Goal: Check status: Check status

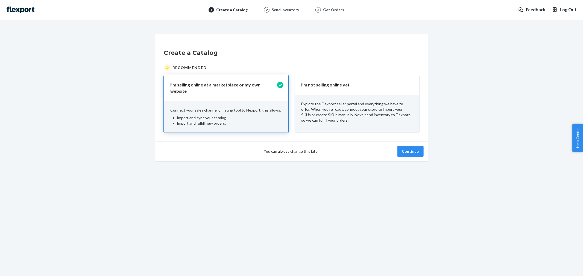
click at [353, 119] on p "Explore the Flexport seller portal and everything we have to offer. When you’re…" at bounding box center [356, 112] width 111 height 22
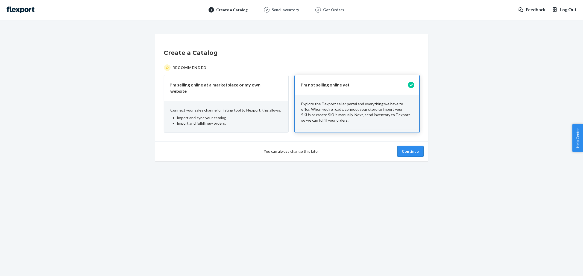
click at [412, 151] on button "Continue" at bounding box center [410, 151] width 26 height 11
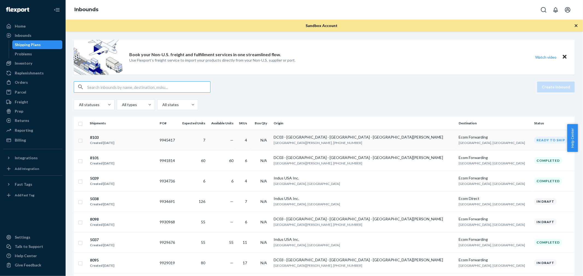
click at [98, 142] on div "Created [DATE]" at bounding box center [102, 142] width 24 height 5
click at [102, 142] on div "Created [DATE]" at bounding box center [102, 142] width 24 height 5
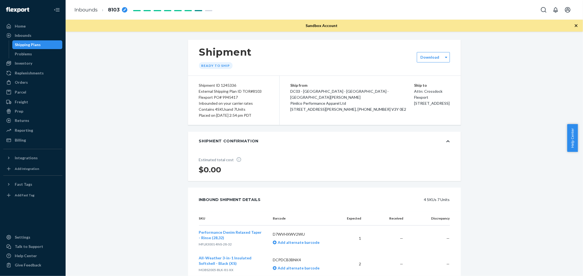
click at [89, 10] on link "Inbounds" at bounding box center [85, 10] width 23 height 6
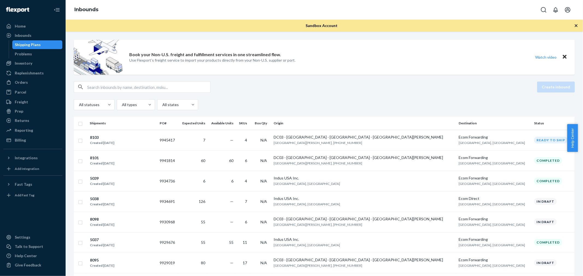
click at [93, 157] on div "8101" at bounding box center [102, 157] width 24 height 5
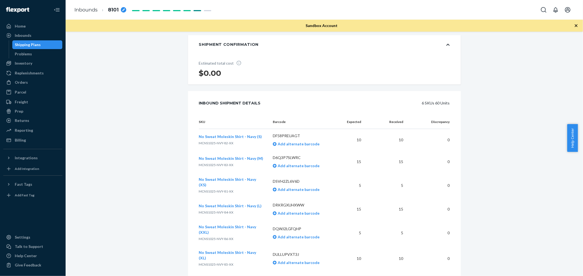
scroll to position [121, 0]
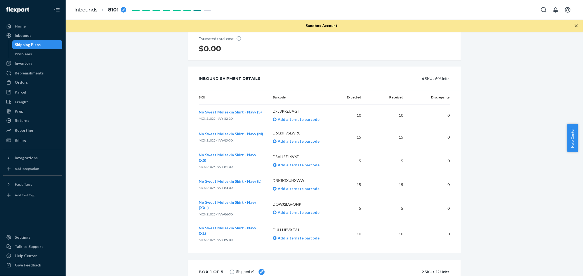
click at [30, 36] on div "Inbounds" at bounding box center [23, 35] width 17 height 5
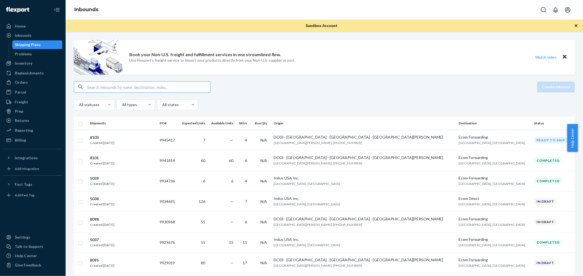
click at [407, 72] on div "Book your Non-U.S. freight and fulfillment services in one streamlined flow. Us…" at bounding box center [324, 57] width 501 height 35
click at [95, 139] on div "8103" at bounding box center [102, 137] width 24 height 5
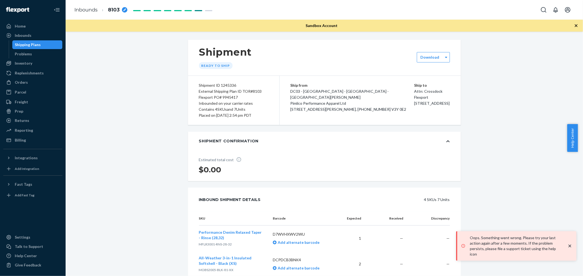
click at [570, 248] on icon "close toast" at bounding box center [569, 246] width 5 height 5
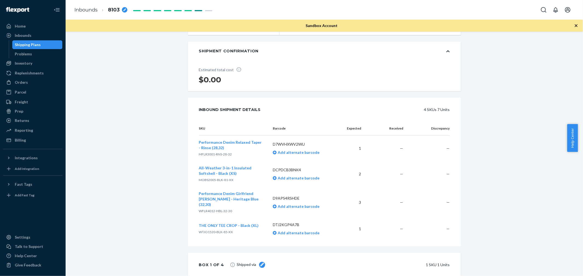
scroll to position [91, 0]
click at [203, 143] on span "Performance Denim Relaxed Taper - Rinse (28,32)" at bounding box center [230, 144] width 63 height 10
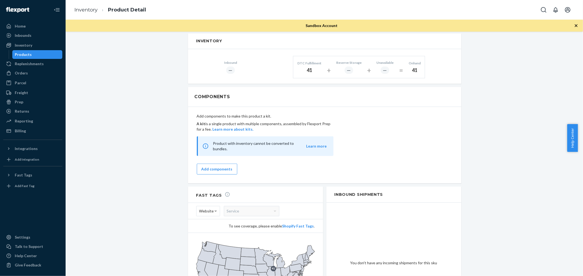
scroll to position [152, 0]
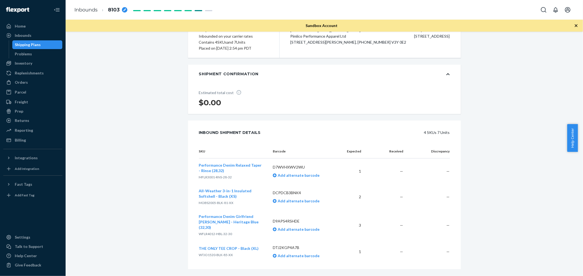
scroll to position [91, 0]
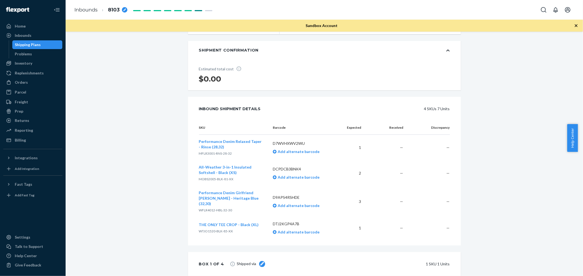
click at [208, 193] on span "Performance Denim Girlfriend Jean - Heritage Blue (32,30)" at bounding box center [229, 199] width 60 height 16
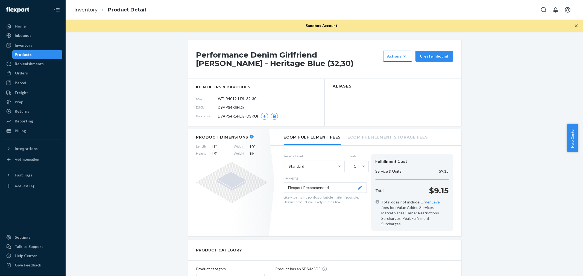
click at [405, 56] on icon "button" at bounding box center [404, 55] width 2 height 1
click at [375, 109] on section "Aliases" at bounding box center [393, 102] width 137 height 47
click at [23, 122] on div "Reporting" at bounding box center [24, 121] width 18 height 5
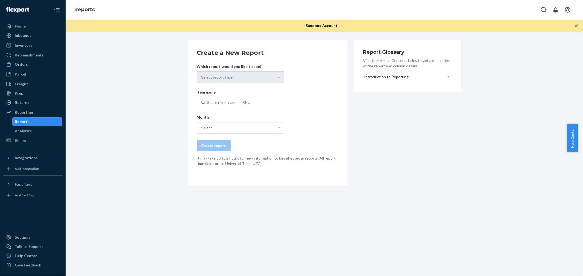
click at [275, 81] on div "Select report type" at bounding box center [240, 77] width 87 height 11
click at [277, 77] on div "Select report type" at bounding box center [240, 77] width 87 height 11
click at [294, 107] on form "Create a New Report Which report would you like to see? Select report type Item…" at bounding box center [268, 108] width 142 height 118
click at [276, 79] on div "Select report type" at bounding box center [240, 77] width 87 height 11
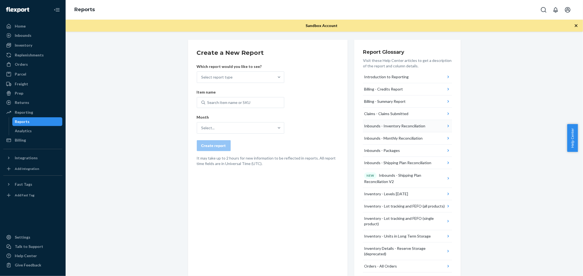
click at [419, 127] on div "Inbounds - Inventory Reconciliation" at bounding box center [394, 125] width 61 height 5
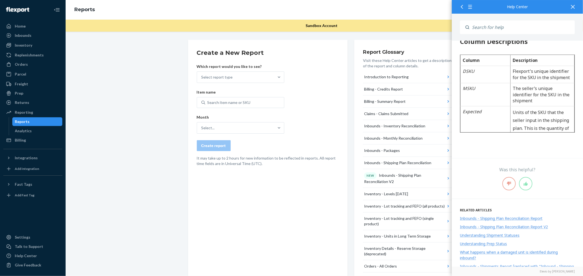
scroll to position [177, 0]
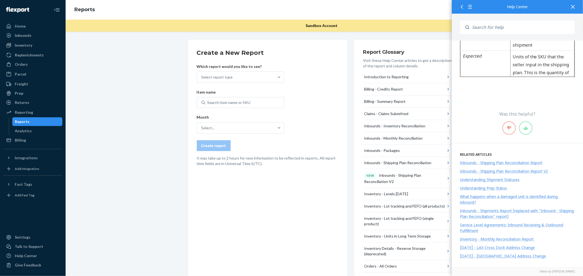
click at [509, 179] on div "Understanding Shipment Statuses" at bounding box center [490, 179] width 60 height 5
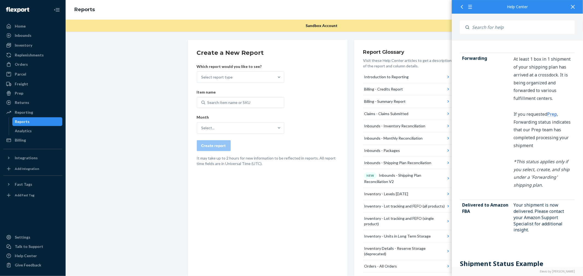
scroll to position [820, 0]
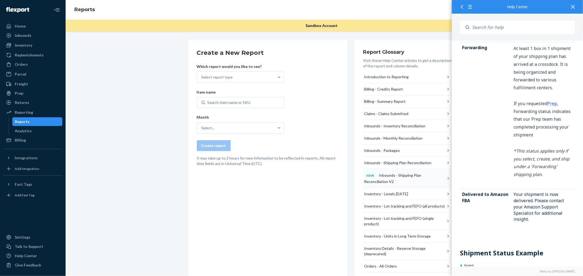
click at [397, 175] on div "NEW Inbounds - Shipping Plan Reconciliation V2" at bounding box center [405, 179] width 82 height 12
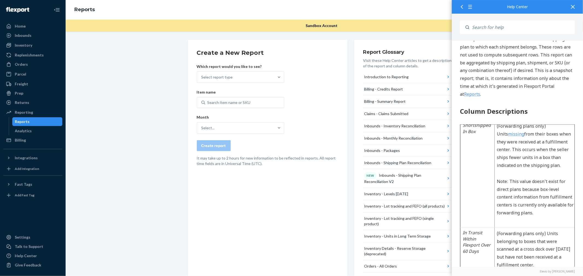
scroll to position [1062, 0]
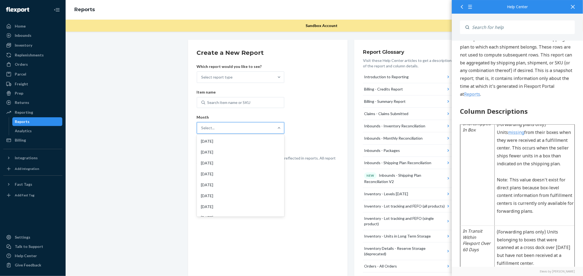
click at [248, 132] on div "Select..." at bounding box center [235, 128] width 77 height 11
click at [202, 131] on input "option Aug 2025 focused, 1 of 32. 32 results available. Use Up and Down to choo…" at bounding box center [201, 127] width 1 height 5
click at [304, 122] on form "Create a New Report Which report would you like to see? Select report type Item…" at bounding box center [268, 108] width 142 height 118
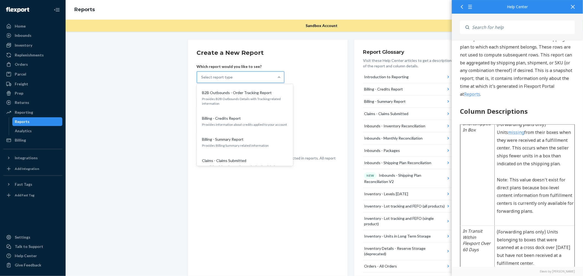
click at [253, 76] on div "Select report type" at bounding box center [235, 77] width 77 height 11
click at [202, 76] on input "option B2B Outbounds - Order Tracking Report focused, 1 of 27. 27 results avail…" at bounding box center [201, 77] width 1 height 5
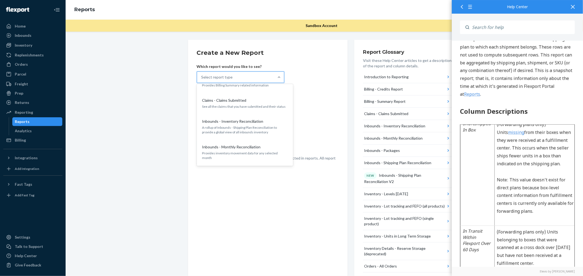
scroll to position [61, 0]
click at [252, 122] on p "Inbounds - Inventory Reconciliation" at bounding box center [232, 121] width 61 height 5
click at [202, 80] on input "option Inbounds - Inventory Reconciliation focused, 5 of 27. 27 results availab…" at bounding box center [201, 77] width 1 height 5
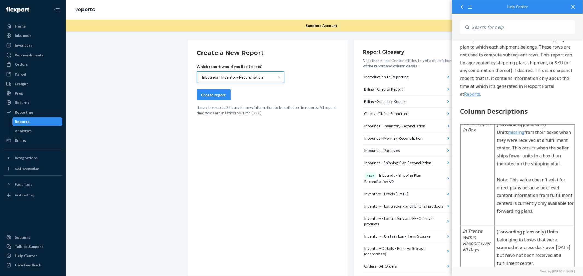
click at [201, 96] on div "Create report" at bounding box center [213, 94] width 25 height 5
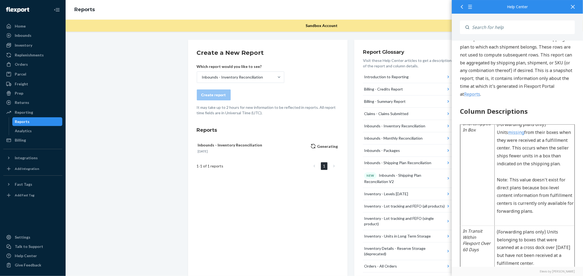
click at [571, 7] on icon at bounding box center [573, 7] width 4 height 4
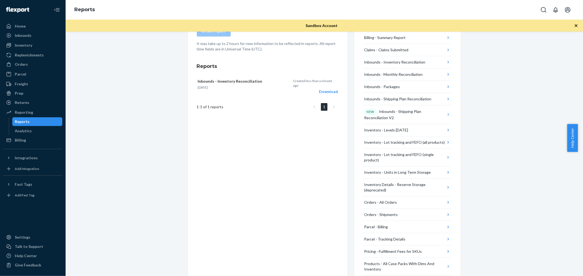
scroll to position [30, 0]
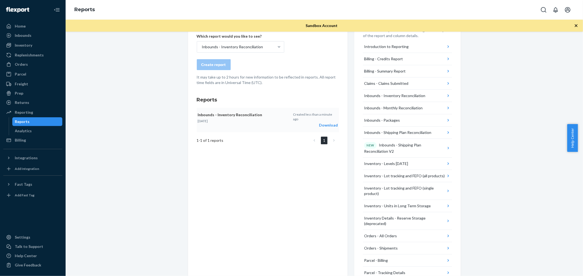
click at [329, 123] on div "Download" at bounding box center [315, 125] width 45 height 5
drag, startPoint x: 203, startPoint y: 159, endPoint x: 460, endPoint y: 110, distance: 260.9
click at [242, 155] on div "Create a New Report Which report would you like to see? Inbounds - Inventory Re…" at bounding box center [268, 219] width 160 height 418
click at [242, 46] on div "Inbounds - Inventory Reconciliation" at bounding box center [232, 46] width 61 height 5
click at [202, 46] on input "Inbounds - Inventory Reconciliation" at bounding box center [201, 46] width 1 height 5
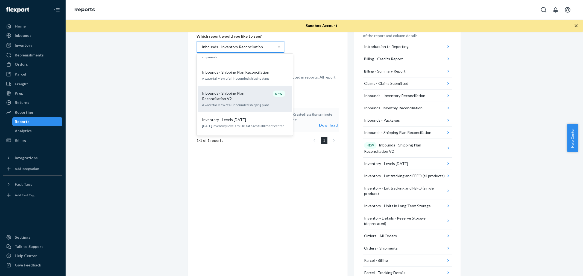
scroll to position [126, 0]
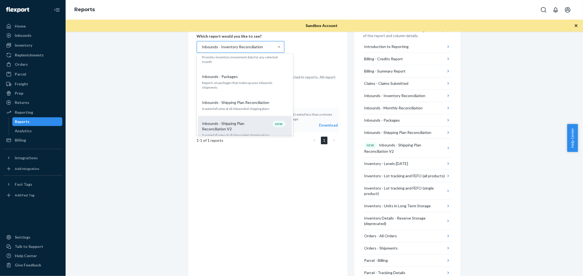
click at [220, 121] on p "Inbounds - Shipping Plan Reconciliation V2" at bounding box center [228, 126] width 52 height 11
click at [202, 50] on input "option Inbounds - Inventory Reconciliation, selected. option Inbounds - Shippin…" at bounding box center [201, 46] width 1 height 5
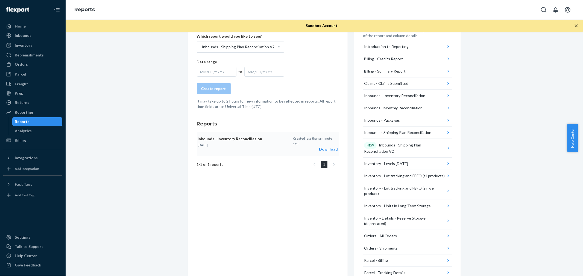
click at [215, 72] on div "MM/DD/YYYY" at bounding box center [217, 72] width 40 height 10
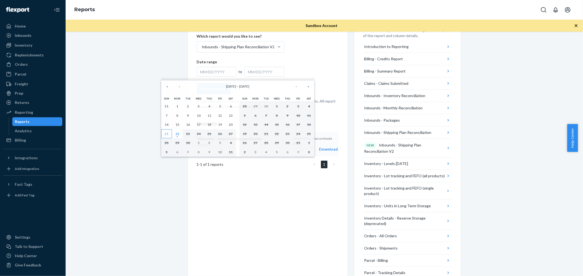
click at [165, 134] on abbr "21" at bounding box center [167, 134] width 4 height 4
click at [178, 136] on abbr "22" at bounding box center [177, 134] width 4 height 4
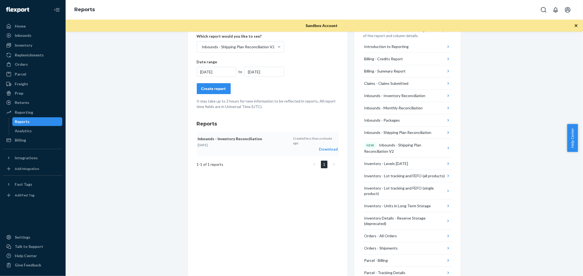
click at [218, 89] on div "Create report" at bounding box center [213, 88] width 25 height 5
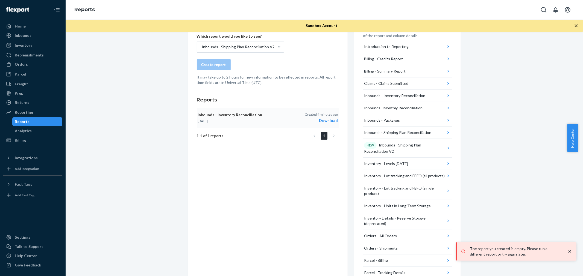
click at [244, 146] on div "Create a New Report Which report would you like to see? Inbounds - Shipping Pla…" at bounding box center [268, 219] width 160 height 418
click at [280, 138] on div "1 - 1 of 1 reports 1" at bounding box center [268, 136] width 142 height 8
click at [569, 251] on icon "close toast" at bounding box center [569, 252] width 3 height 3
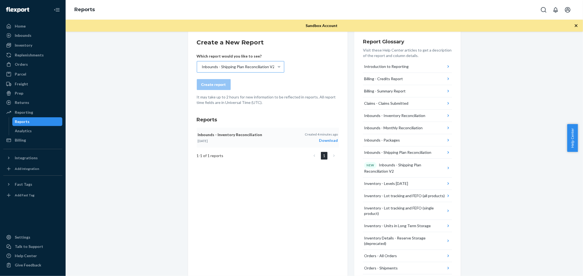
scroll to position [0, 0]
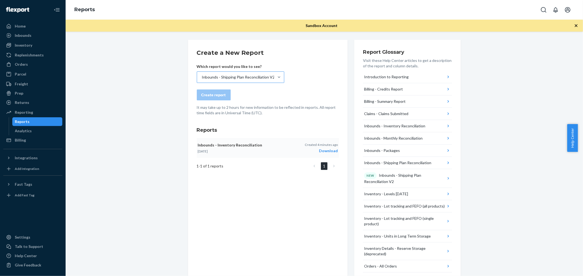
click at [254, 80] on div "Inbounds - Shipping Plan Reconciliation V2" at bounding box center [238, 77] width 73 height 5
click at [202, 80] on input "Inbounds - Shipping Plan Reconciliation V2" at bounding box center [201, 77] width 1 height 5
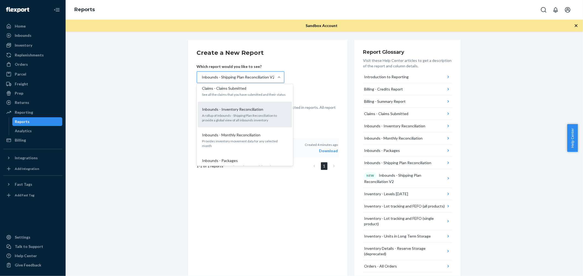
scroll to position [91, 0]
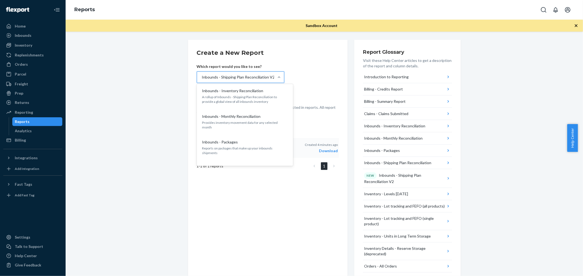
click at [322, 111] on p "It may take up to 2 hours for new information to be reflected in reports. All r…" at bounding box center [268, 110] width 142 height 11
click at [252, 78] on div "Inbounds - Shipping Plan Reconciliation V2" at bounding box center [238, 77] width 73 height 5
click at [202, 78] on input "option Inbounds - Shipping Plan Reconciliation V2, selected. option B2B Outboun…" at bounding box center [201, 77] width 1 height 5
click at [255, 97] on p "A rollup of Inbounds - Shipping Plan Reconciliation to provide a global view of…" at bounding box center [244, 99] width 85 height 9
click at [202, 80] on input "option Inbounds - Shipping Plan Reconciliation V2, selected. option Inbounds - …" at bounding box center [201, 77] width 1 height 5
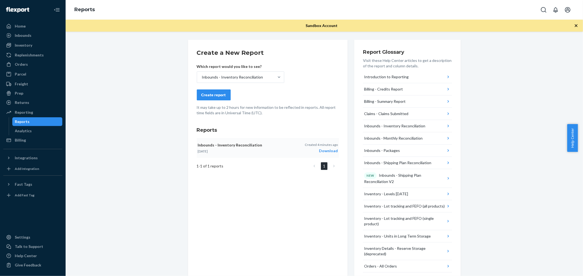
click at [214, 96] on div "Create report" at bounding box center [213, 94] width 25 height 5
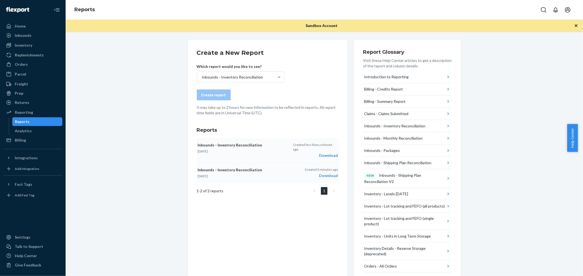
click at [325, 153] on div "Download" at bounding box center [315, 155] width 45 height 5
click at [25, 35] on div "Inbounds" at bounding box center [23, 35] width 17 height 5
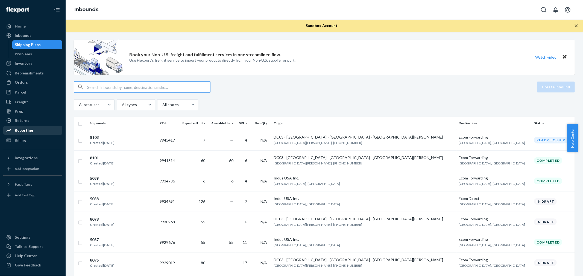
click at [21, 132] on div "Reporting" at bounding box center [24, 130] width 18 height 5
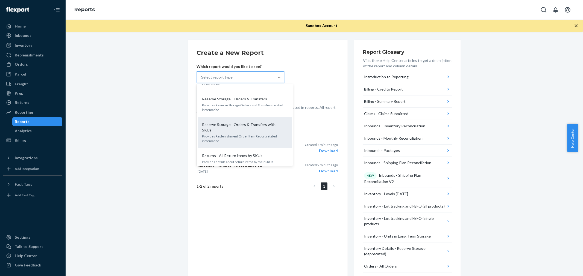
scroll to position [551, 0]
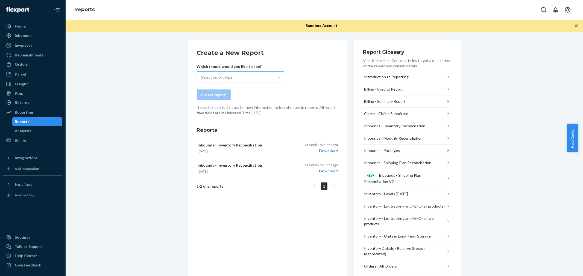
click at [328, 75] on form "Create a New Report Which report would you like to see? Select report type Crea…" at bounding box center [268, 82] width 142 height 67
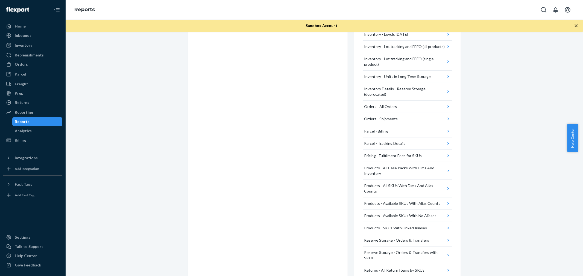
scroll to position [165, 0]
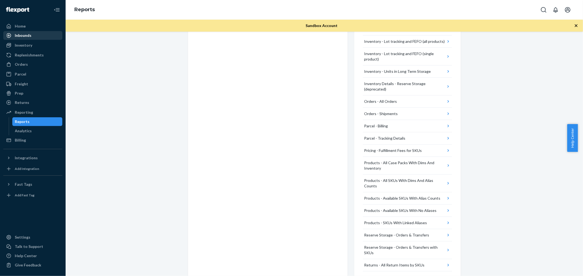
click at [27, 36] on div "Inbounds" at bounding box center [23, 35] width 17 height 5
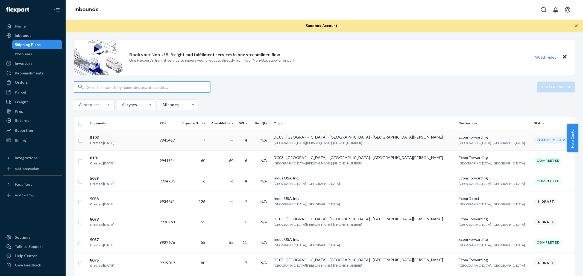
click at [95, 138] on div "8103" at bounding box center [102, 137] width 24 height 5
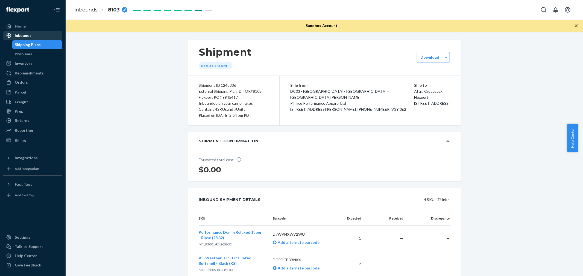
click at [28, 36] on div "Inbounds" at bounding box center [23, 35] width 17 height 5
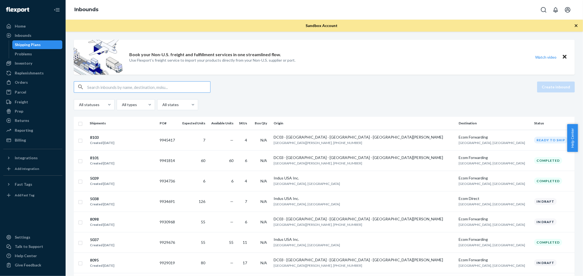
click at [290, 104] on div "All statuses All types All states" at bounding box center [324, 104] width 501 height 11
